Goal: Information Seeking & Learning: Learn about a topic

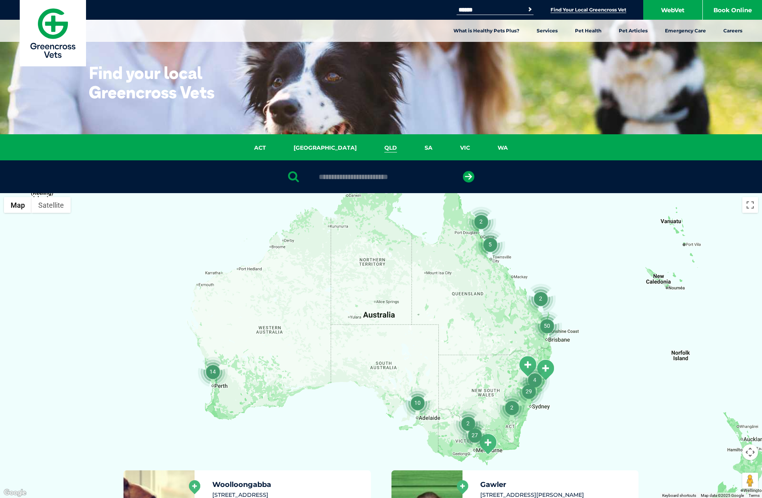
click at [371, 146] on link "QLD" at bounding box center [391, 147] width 40 height 9
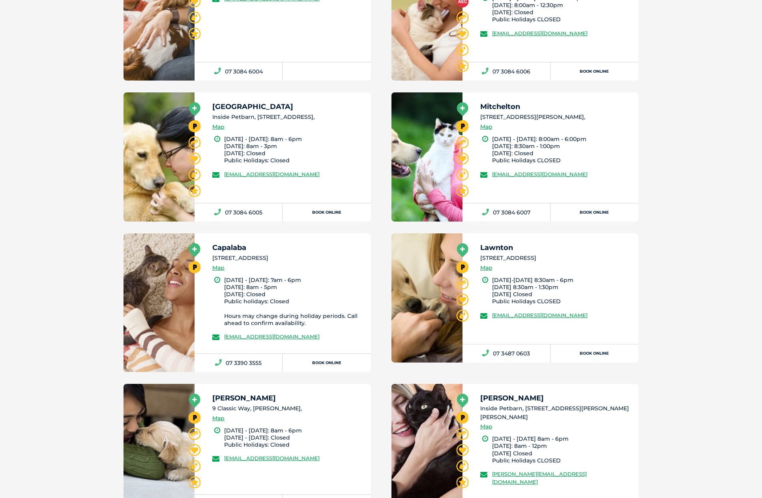
scroll to position [1168, 0]
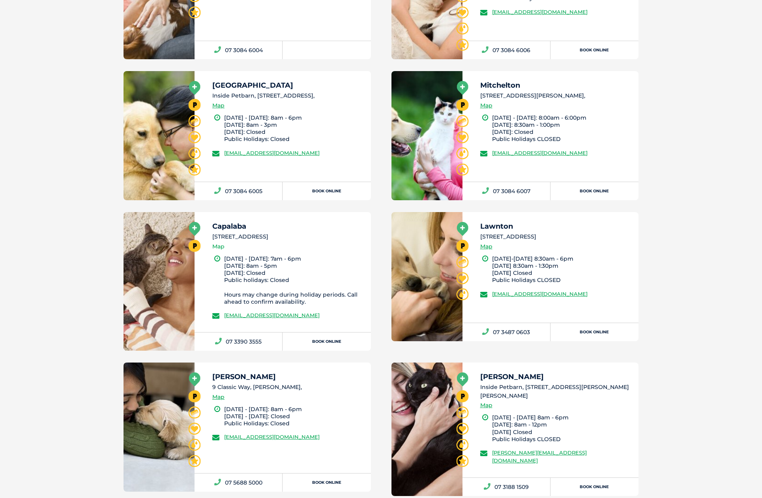
click at [220, 244] on link "Map" at bounding box center [218, 246] width 12 height 9
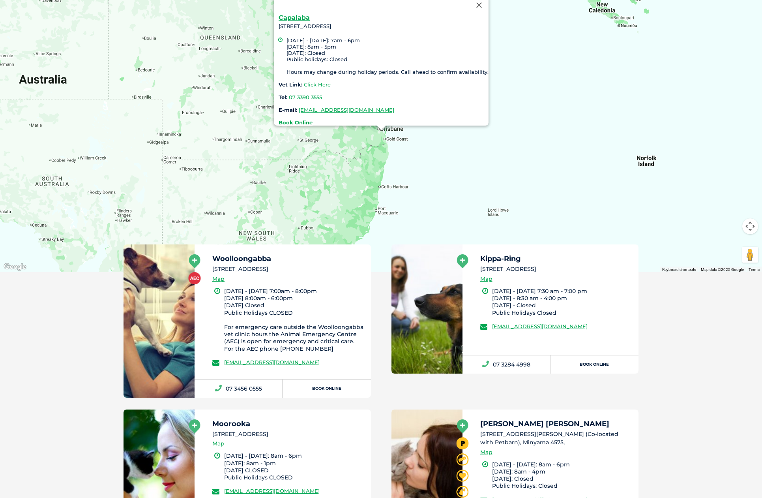
scroll to position [181, 0]
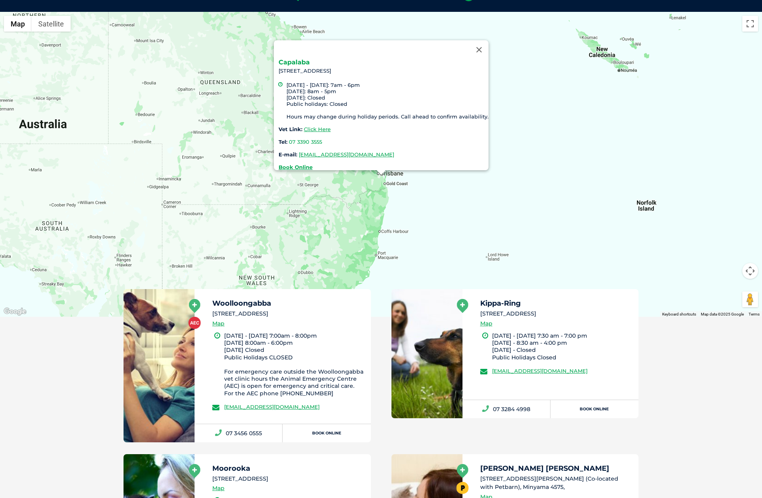
click at [296, 58] on link "Capalaba" at bounding box center [294, 62] width 31 height 8
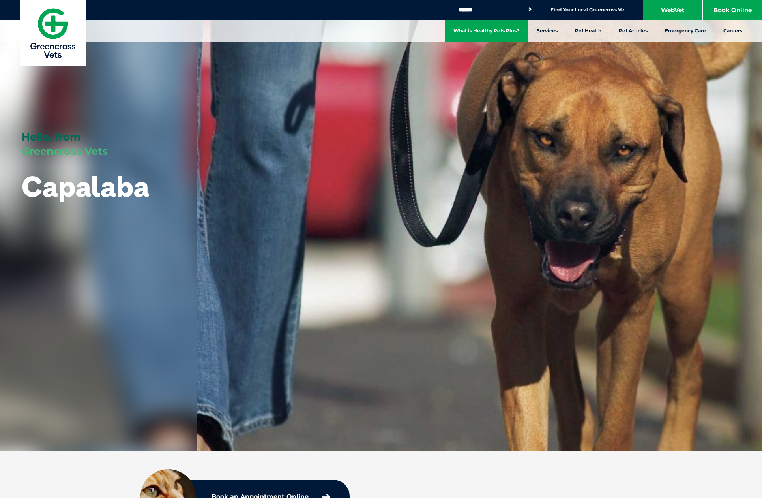
click at [499, 29] on link "What is Healthy Pets Plus?" at bounding box center [486, 31] width 83 height 22
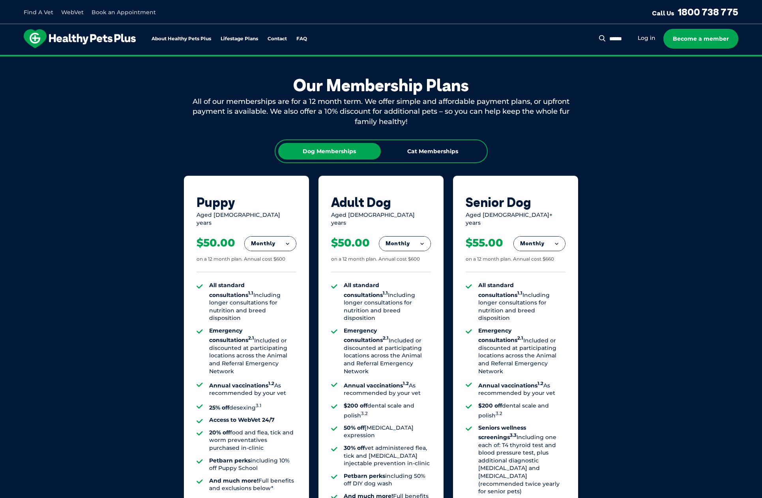
scroll to position [395, 0]
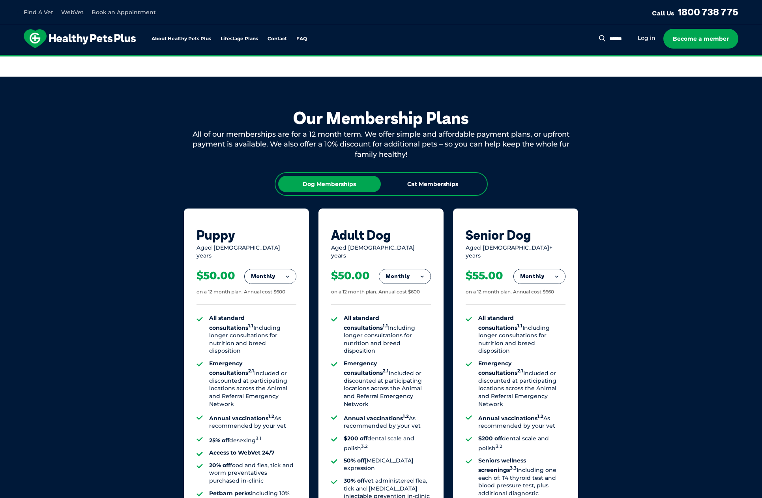
click at [421, 269] on button "Monthly" at bounding box center [404, 276] width 51 height 14
click at [406, 286] on li "Fortnightly" at bounding box center [404, 292] width 51 height 19
click at [438, 179] on div "Cat Memberships" at bounding box center [433, 184] width 103 height 17
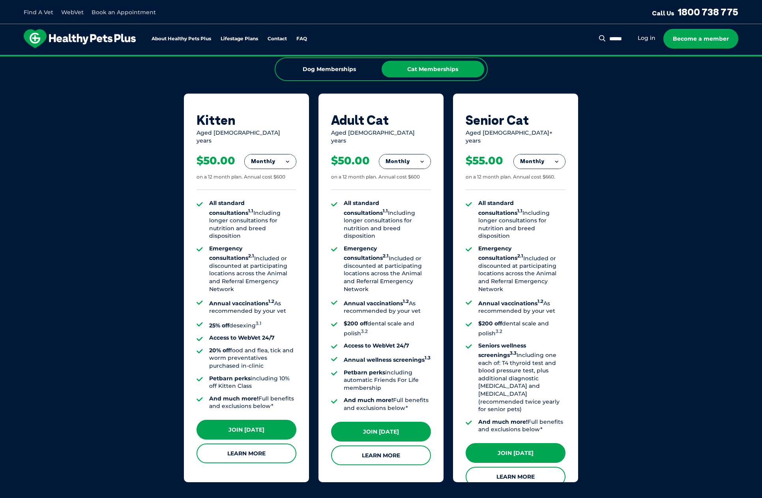
scroll to position [513, 0]
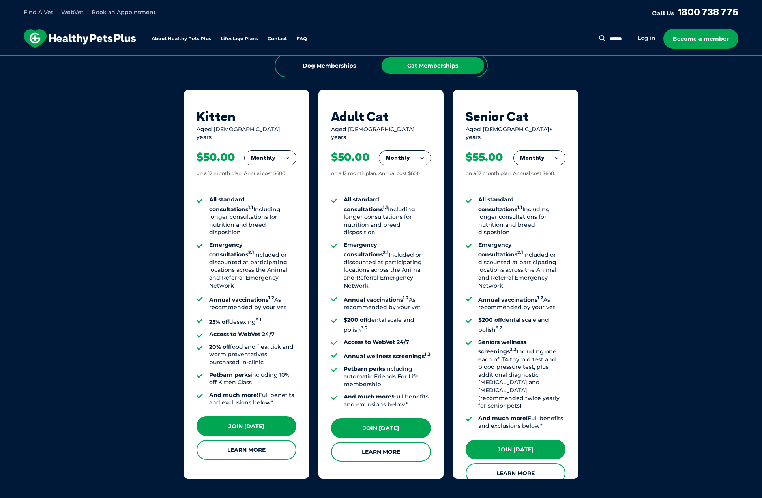
click at [416, 151] on button "Monthly" at bounding box center [404, 158] width 51 height 14
click at [409, 167] on li "Fortnightly" at bounding box center [404, 174] width 51 height 19
click at [368, 444] on link "Learn More" at bounding box center [381, 452] width 100 height 20
click at [336, 67] on div "Dog Memberships" at bounding box center [329, 65] width 103 height 17
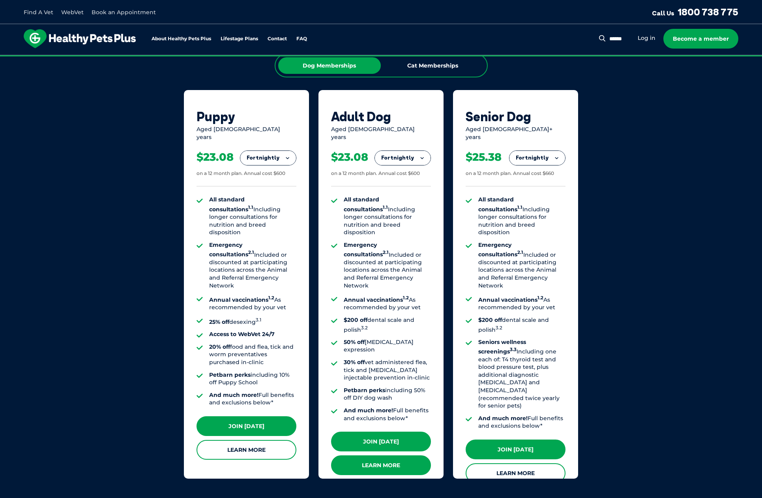
click at [376, 455] on link "Learn More" at bounding box center [381, 465] width 100 height 20
